Goal: Information Seeking & Learning: Learn about a topic

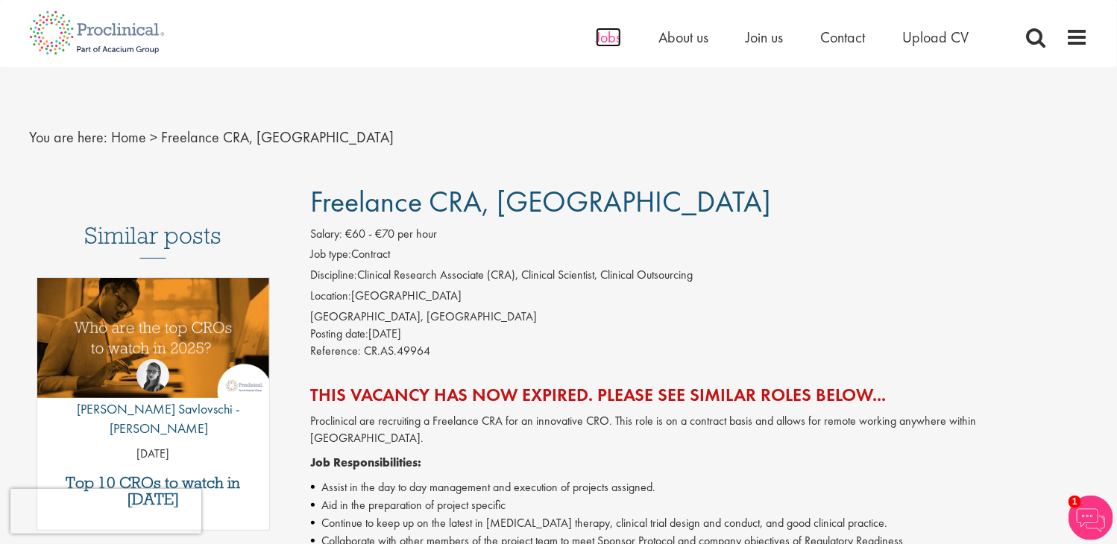
click at [607, 44] on span "Jobs" at bounding box center [608, 37] width 25 height 19
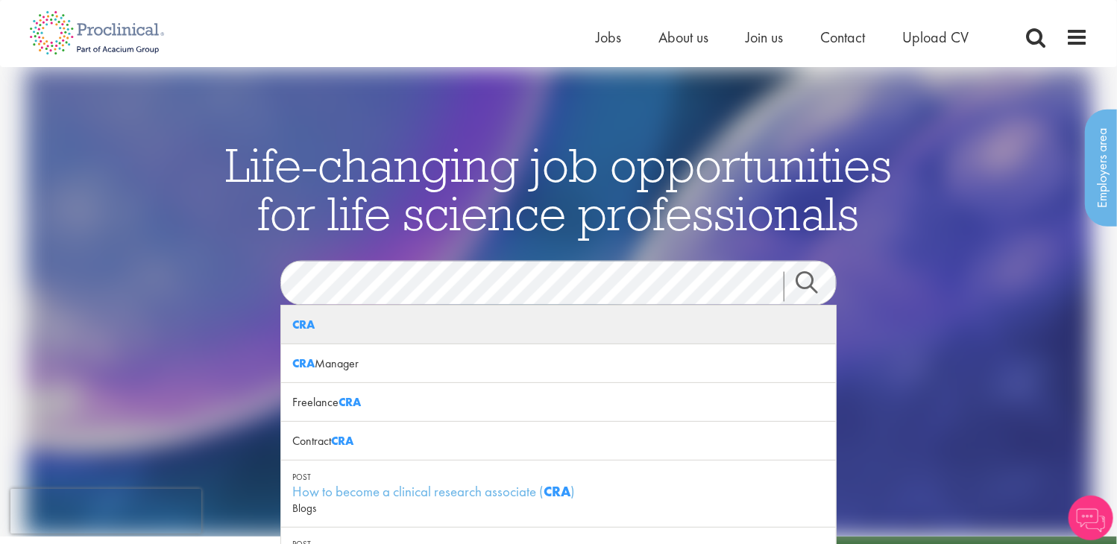
click at [444, 327] on div "CRA" at bounding box center [558, 325] width 555 height 39
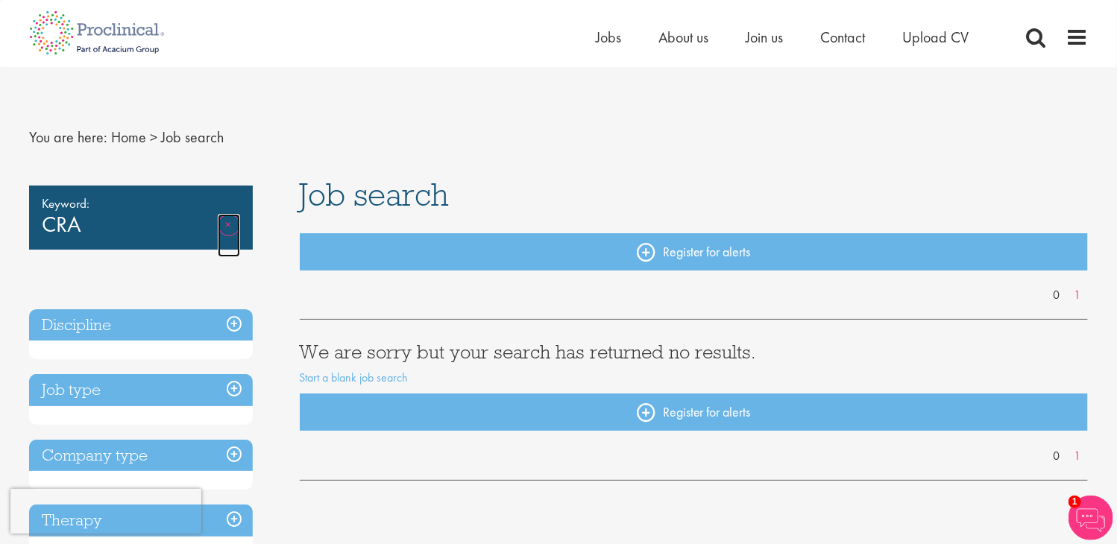
click at [222, 221] on link "Remove" at bounding box center [229, 235] width 22 height 43
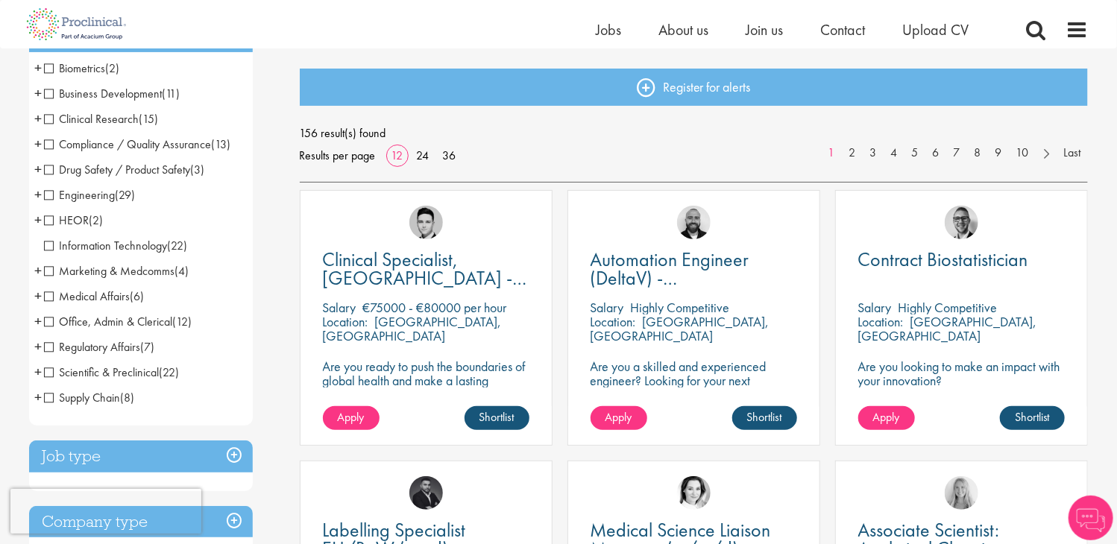
scroll to position [149, 0]
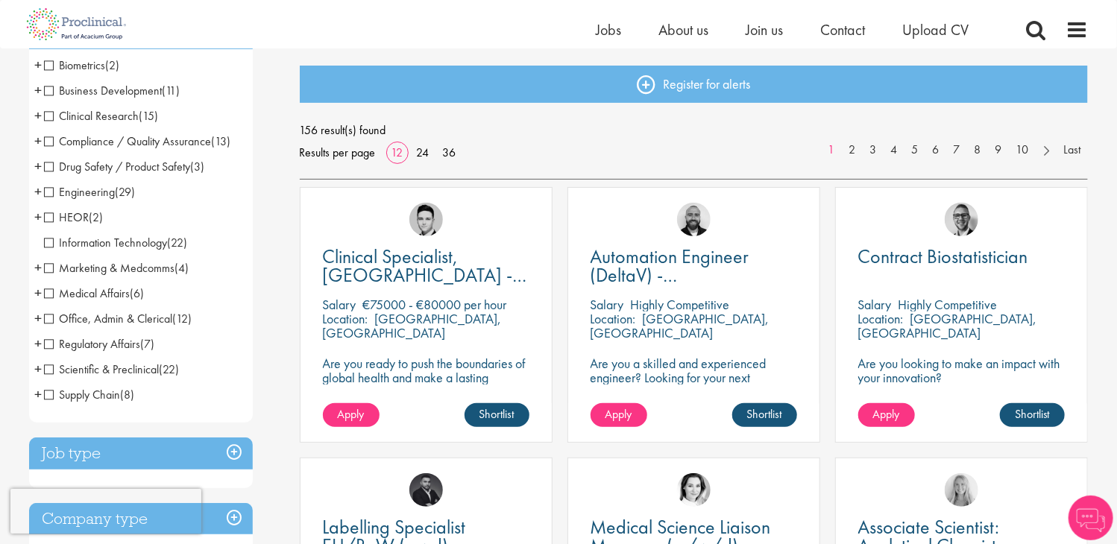
click at [59, 115] on span "Clinical Research" at bounding box center [91, 116] width 95 height 16
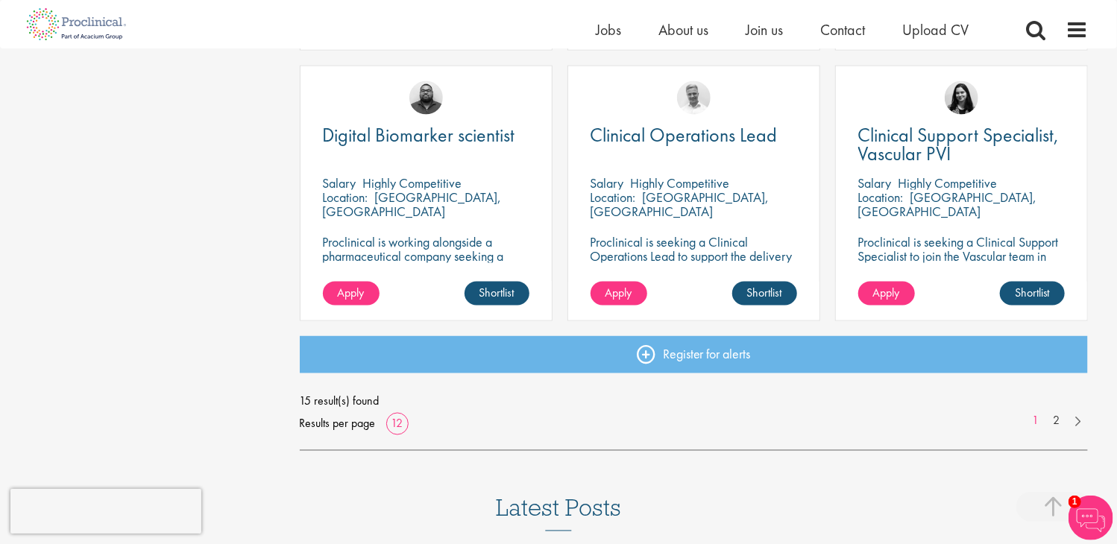
scroll to position [1118, 0]
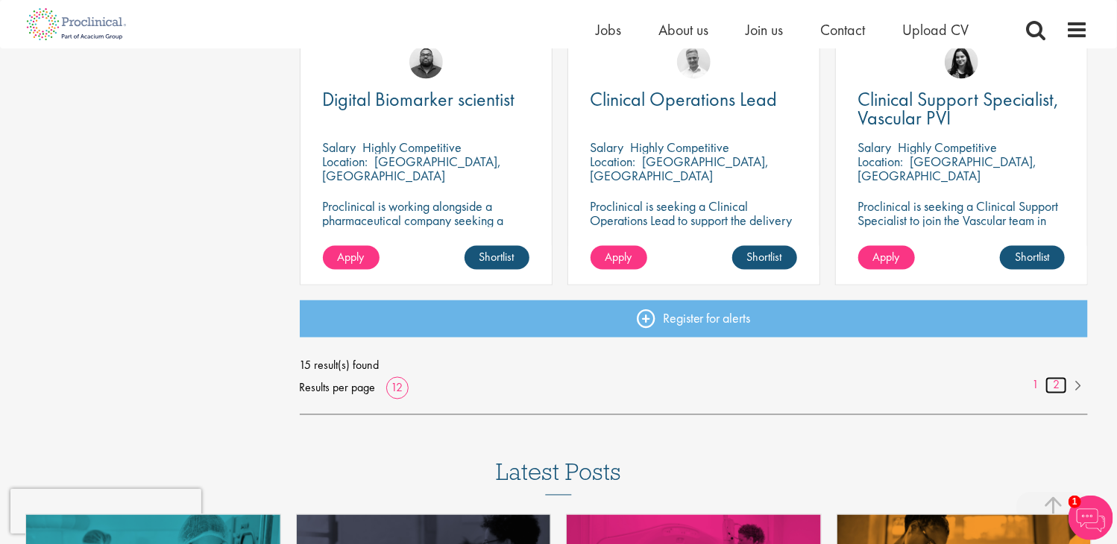
click at [1053, 383] on link "2" at bounding box center [1056, 385] width 22 height 17
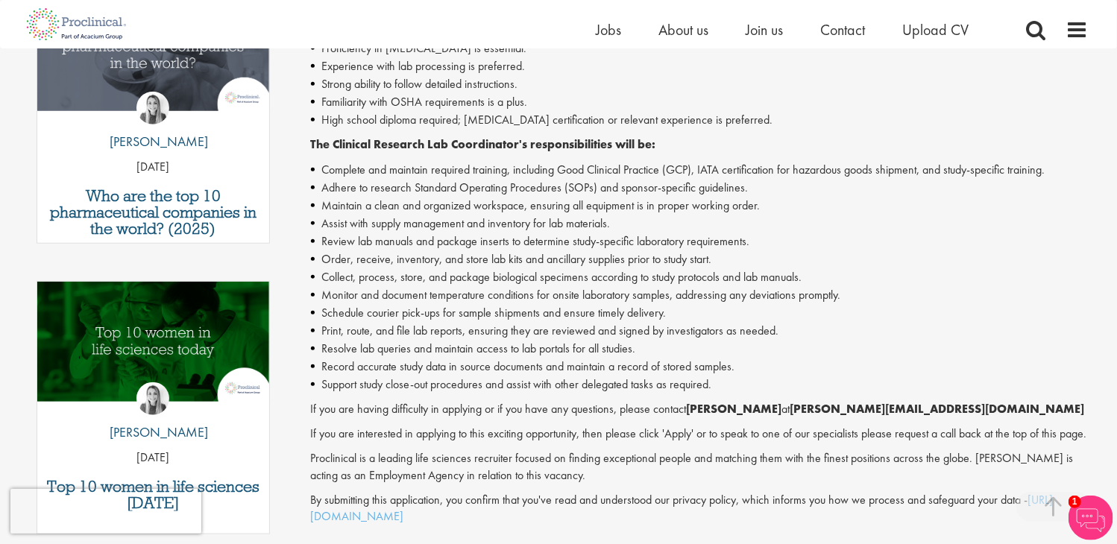
scroll to position [522, 0]
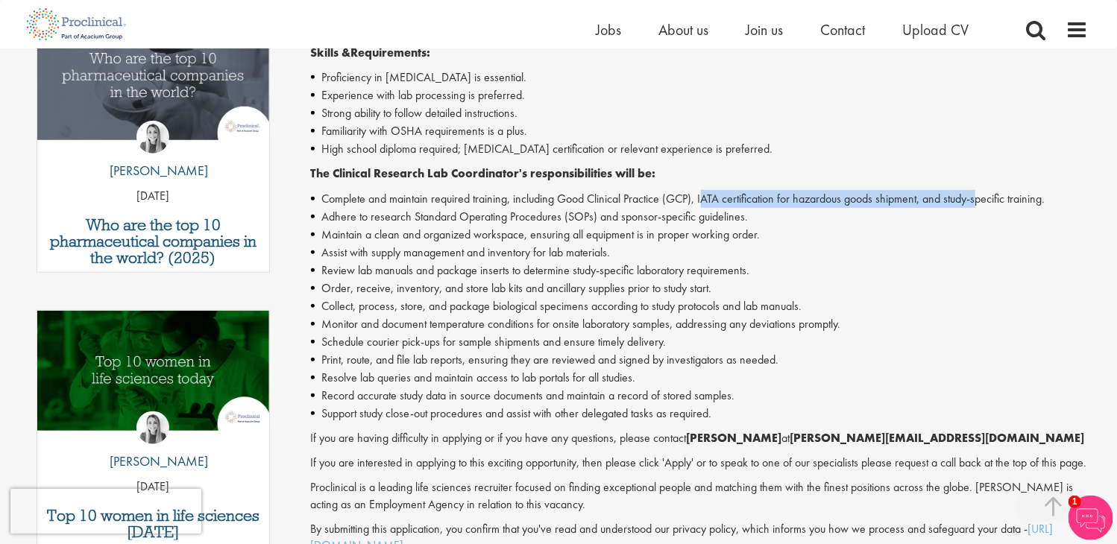
drag, startPoint x: 708, startPoint y: 198, endPoint x: 984, endPoint y: 199, distance: 276.6
click at [984, 199] on li "Complete and maintain required training, including Good Clinical Practice (GCP)…" at bounding box center [700, 199] width 778 height 18
click at [986, 233] on li "Maintain a clean and organized workspace, ensuring all equipment is in proper w…" at bounding box center [700, 235] width 778 height 18
drag, startPoint x: 701, startPoint y: 198, endPoint x: 923, endPoint y: 187, distance: 222.4
click at [923, 187] on div "Clinical Research Lab Coordinator - Contract - Austin, TX Proclinical is seekin…" at bounding box center [700, 233] width 778 height 643
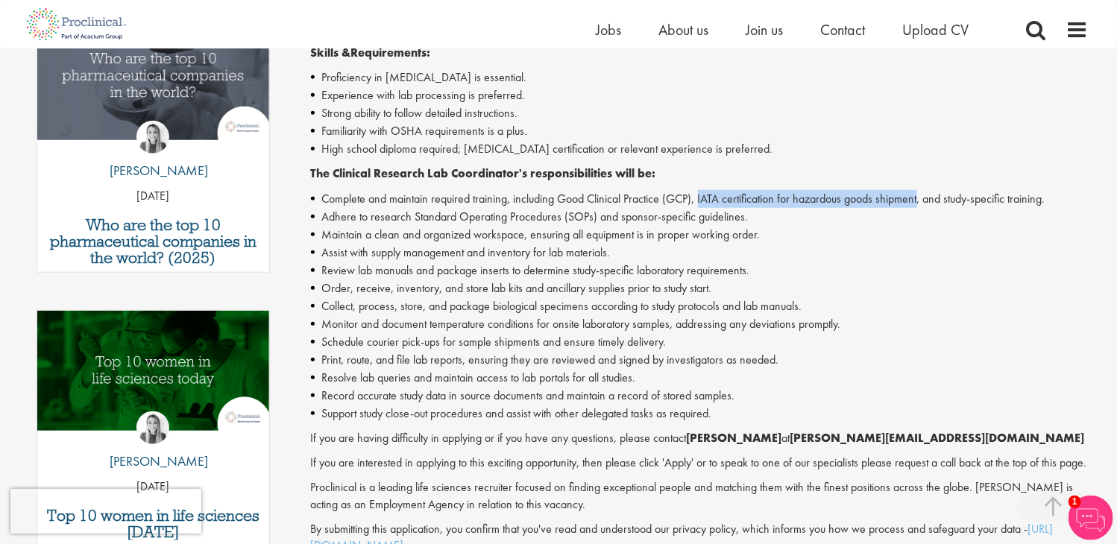
copy li "IATA certification for hazardous goods shipment"
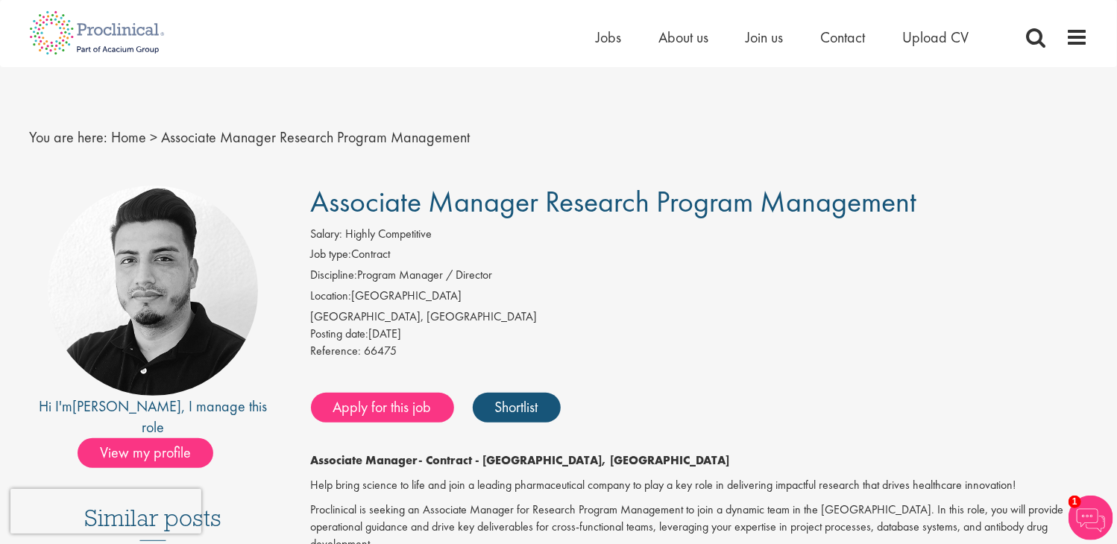
click at [876, 267] on li "Discipline: Program Manager / Director" at bounding box center [700, 277] width 778 height 21
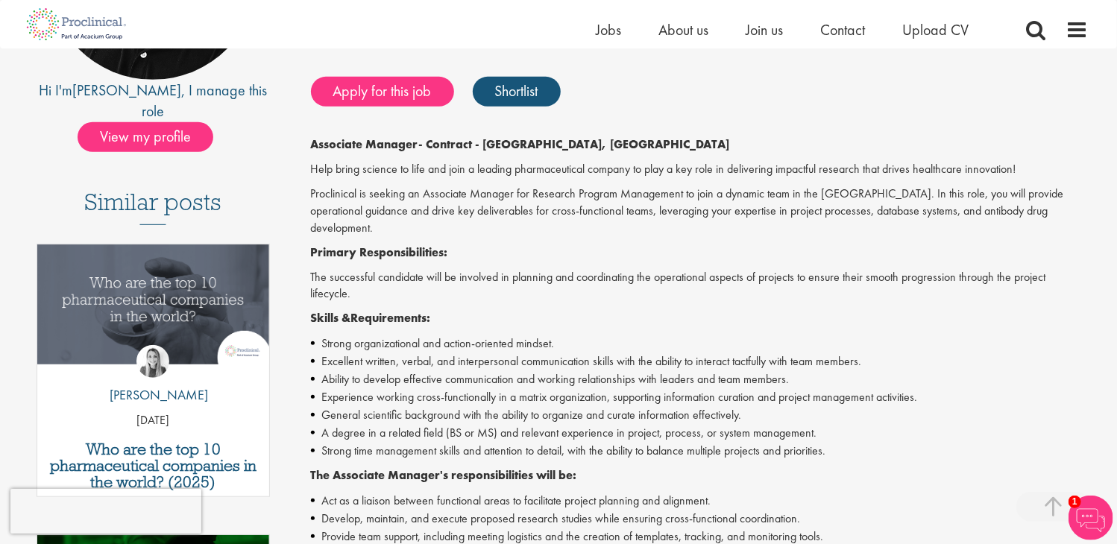
scroll to position [298, 0]
